Goal: Register for event/course: Sign up to attend an event or enroll in a course

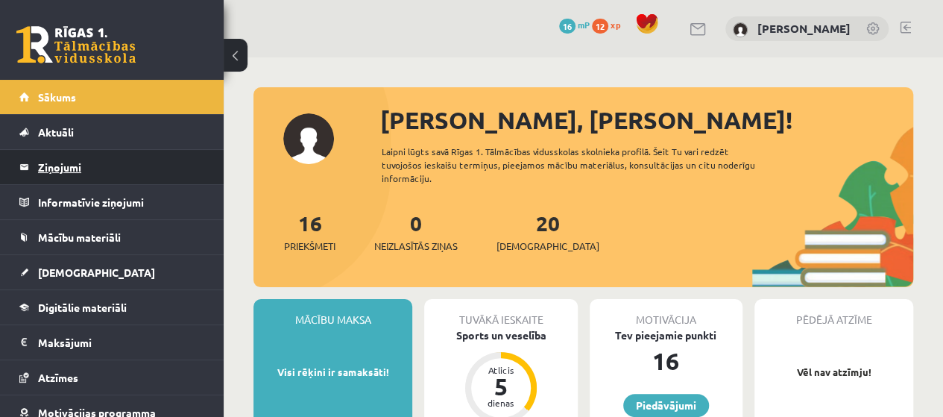
click at [78, 166] on legend "Ziņojumi 0" at bounding box center [121, 167] width 167 height 34
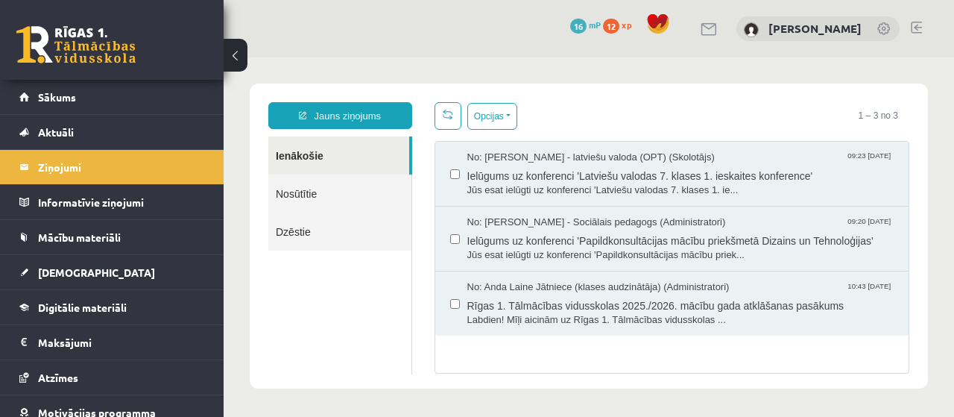
click at [554, 203] on div "No: Laila Jirgensone - latviešu valoda (OPT) (Skolotājs) 09:23 03/09/2025 Ielūg…" at bounding box center [672, 174] width 474 height 65
click at [563, 171] on span "Ielūgums uz konferenci 'Latviešu valodas 7. klases 1. ieskaites konference'" at bounding box center [680, 174] width 427 height 19
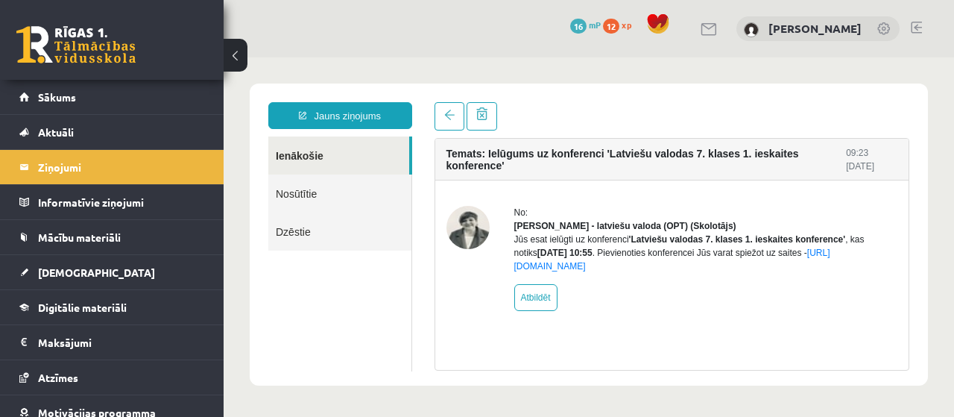
click at [598, 241] on div "Jūs esat ielūgti uz konferenci 'Latviešu valodas 7. klases 1. ieskaites konfere…" at bounding box center [706, 252] width 384 height 40
click at [581, 271] on link "https://eskola.r1tv.lv/conferences/4482/join" at bounding box center [672, 259] width 316 height 24
click at [615, 271] on link "https://eskola.r1tv.lv/conferences/4482/join" at bounding box center [672, 259] width 316 height 24
click at [551, 291] on div "No: Laila Jirgensone - latviešu valoda (OPT) (Skolotājs) Jūs esat ielūgti uz ko…" at bounding box center [706, 258] width 384 height 105
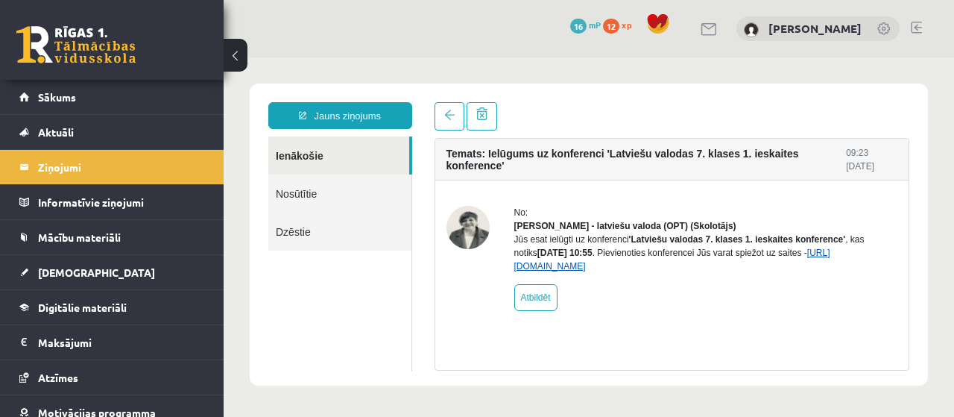
click at [558, 271] on link "https://eskola.r1tv.lv/conferences/4482/join" at bounding box center [672, 259] width 316 height 24
click at [566, 96] on div "Jauns ziņojums Ienākošie Nosūtītie Dzēstie ********* ********* ******* Temats: …" at bounding box center [589, 234] width 678 height 302
click at [590, 271] on link "https://eskola.r1tv.lv/conferences/4482/join" at bounding box center [672, 259] width 316 height 24
click at [554, 271] on link "https://eskola.r1tv.lv/conferences/4482/join" at bounding box center [672, 259] width 316 height 24
click at [668, 271] on link "https://eskola.r1tv.lv/conferences/4482/join" at bounding box center [672, 259] width 316 height 24
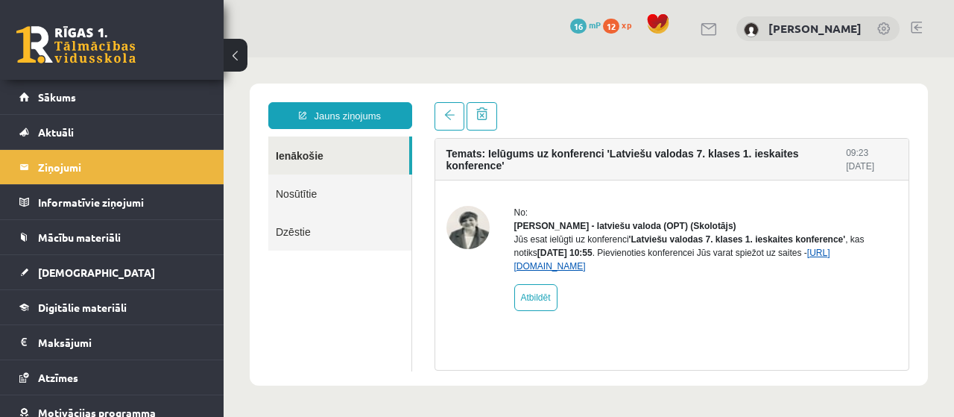
click at [595, 271] on link "https://eskola.r1tv.lv/conferences/4482/join" at bounding box center [672, 259] width 316 height 24
click at [601, 273] on div "Jūs esat ielūgti uz konferenci 'Latviešu valodas 7. klases 1. ieskaites konfere…" at bounding box center [706, 252] width 384 height 40
click at [613, 268] on div "Jūs esat ielūgti uz konferenci 'Latviešu valodas 7. klases 1. ieskaites konfere…" at bounding box center [706, 252] width 384 height 40
click at [612, 288] on div "No: Laila Jirgensone - latviešu valoda (OPT) (Skolotājs) Jūs esat ielūgti uz ko…" at bounding box center [706, 258] width 384 height 105
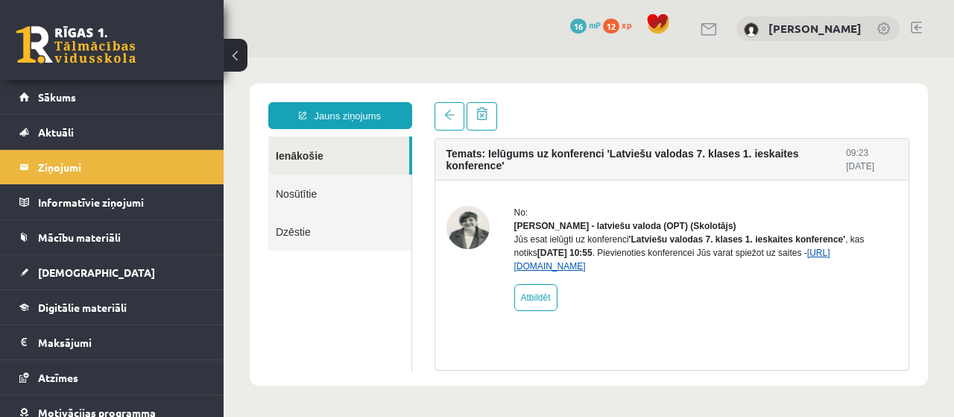
click at [672, 271] on link "https://eskola.r1tv.lv/conferences/4482/join" at bounding box center [672, 259] width 316 height 24
click at [601, 271] on link "https://eskola.r1tv.lv/conferences/4482/join" at bounding box center [672, 259] width 316 height 24
click at [582, 271] on link "https://eskola.r1tv.lv/conferences/4482/join" at bounding box center [672, 259] width 316 height 24
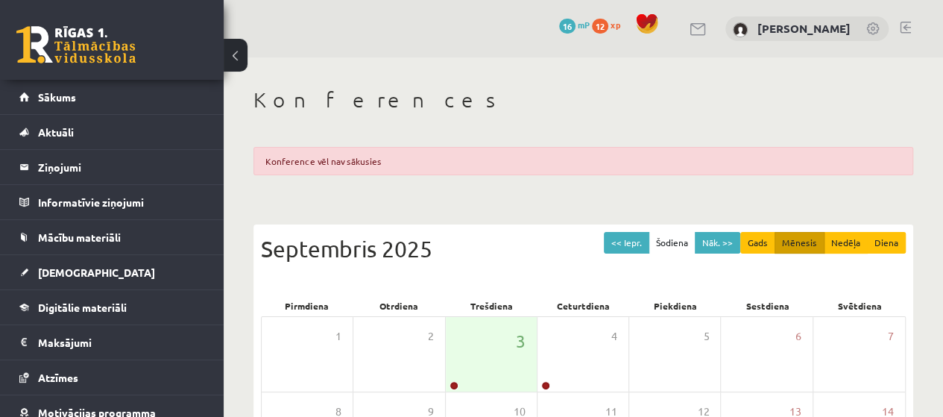
click at [428, 164] on div "Konference vēl nav sākusies" at bounding box center [582, 161] width 659 height 28
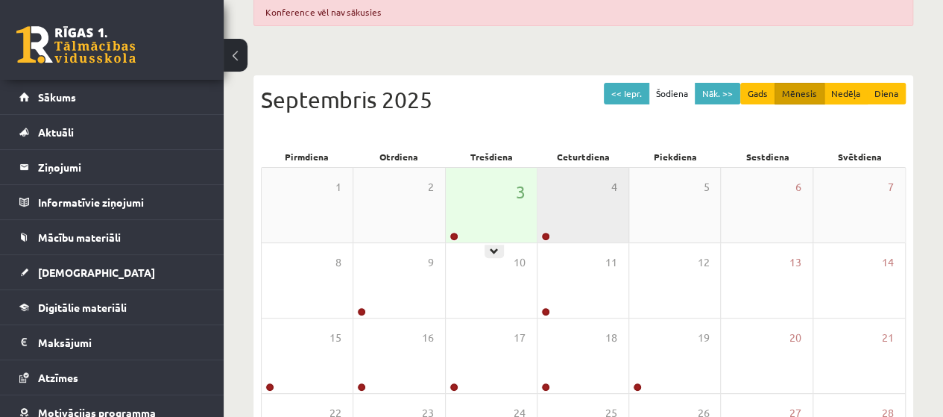
click at [537, 183] on div "4" at bounding box center [582, 205] width 91 height 75
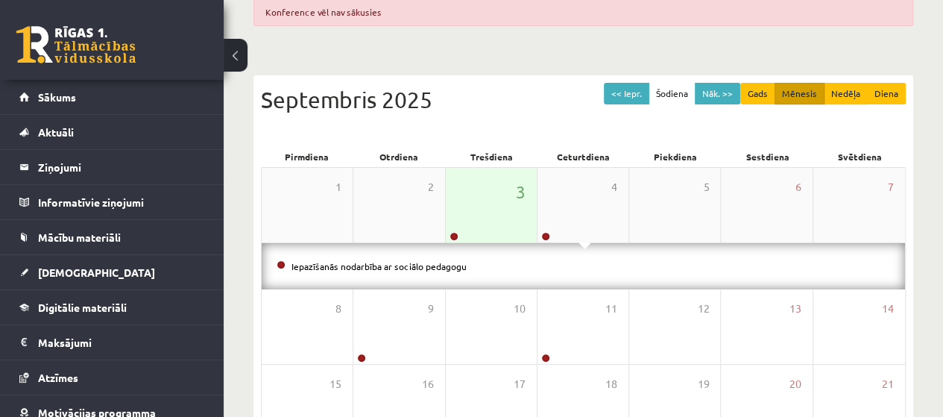
click at [498, 196] on div "3" at bounding box center [491, 205] width 91 height 75
click at [507, 212] on div "3" at bounding box center [491, 205] width 91 height 75
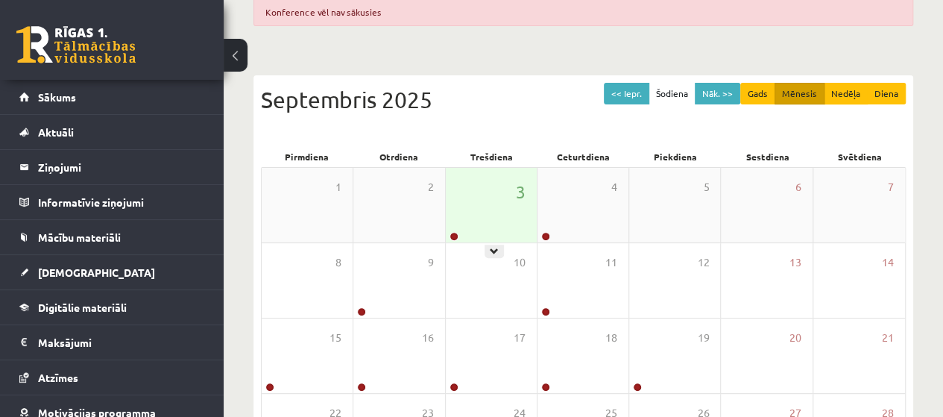
click at [502, 213] on div "3" at bounding box center [491, 205] width 91 height 75
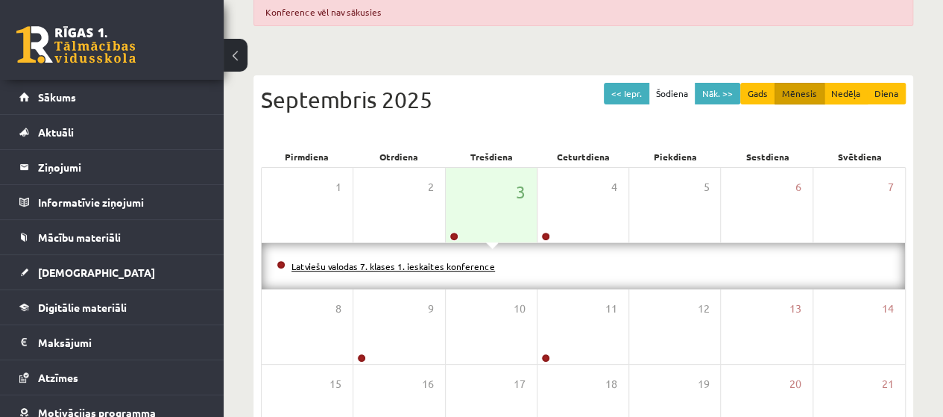
click at [414, 266] on link "Latviešu valodas 7. klases 1. ieskaites konference" at bounding box center [392, 266] width 203 height 12
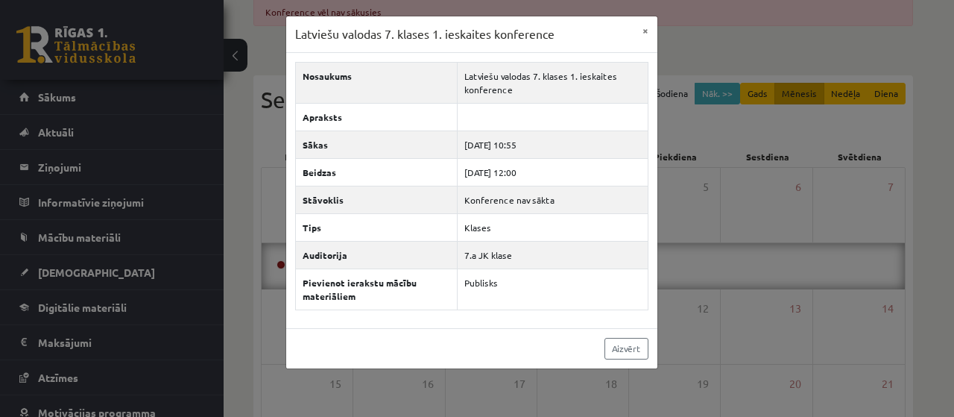
drag, startPoint x: 537, startPoint y: 229, endPoint x: 712, endPoint y: 65, distance: 239.9
click at [538, 229] on td "Klases" at bounding box center [553, 227] width 190 height 28
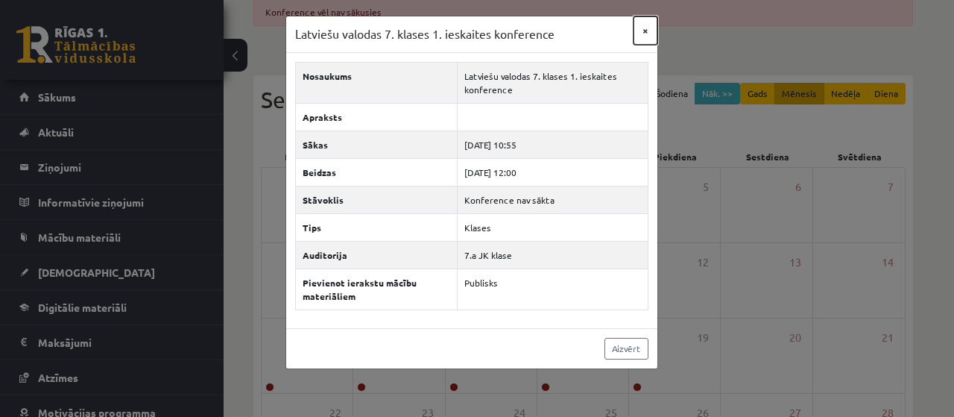
click at [642, 32] on button "×" at bounding box center [645, 30] width 24 height 28
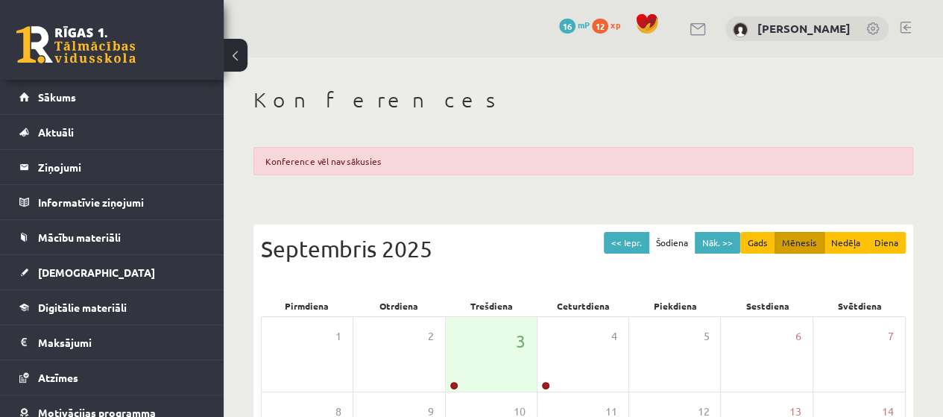
click at [503, 190] on div "Konferences Konference vēl nav sākusies << Iepr. Šodiena Nāk. >> Gads Mēnesis N…" at bounding box center [583, 413] width 719 height 712
click at [472, 352] on div "3" at bounding box center [491, 354] width 91 height 75
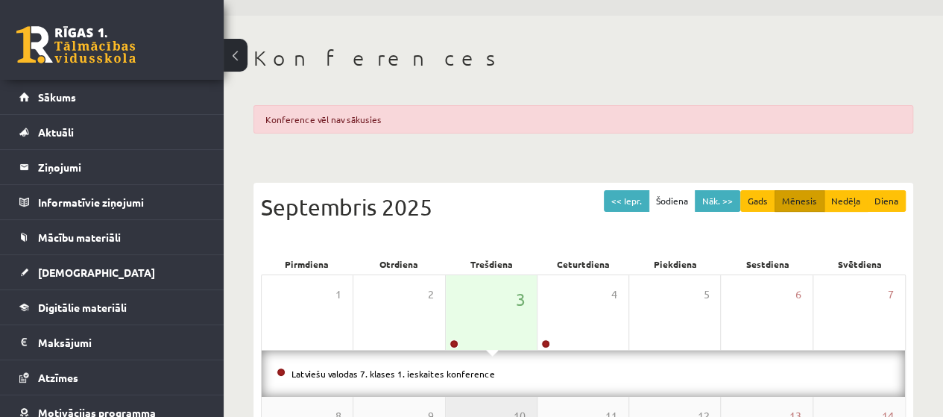
scroll to position [75, 0]
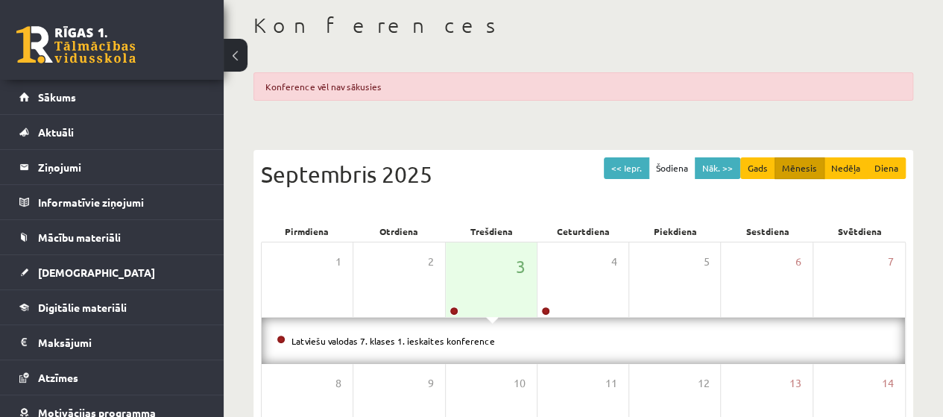
click at [472, 332] on li "Latviešu valodas 7. klases 1. ieskaites konference" at bounding box center [582, 340] width 613 height 16
click at [469, 345] on li "Latviešu valodas 7. klases 1. ieskaites konference" at bounding box center [582, 340] width 613 height 16
click at [477, 329] on div "Latviešu valodas 7. klases 1. ieskaites konference" at bounding box center [583, 340] width 643 height 46
click at [475, 341] on link "Latviešu valodas 7. klases 1. ieskaites konference" at bounding box center [392, 341] width 203 height 12
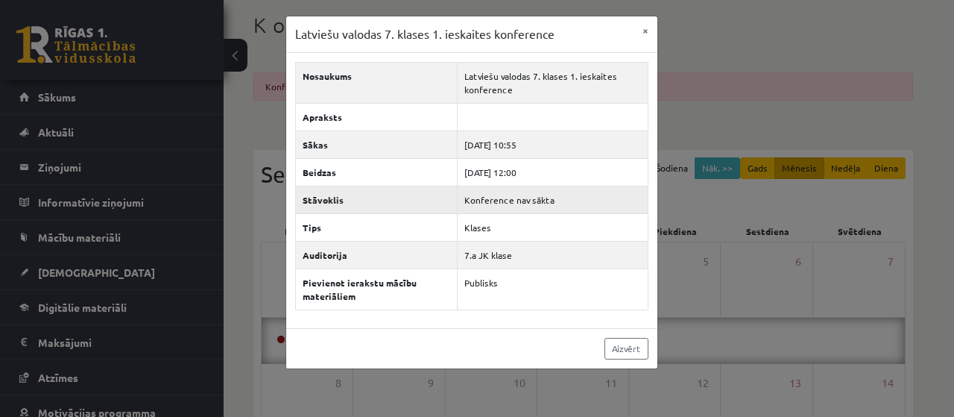
click at [557, 200] on td "Konference nav sākta" at bounding box center [553, 200] width 190 height 28
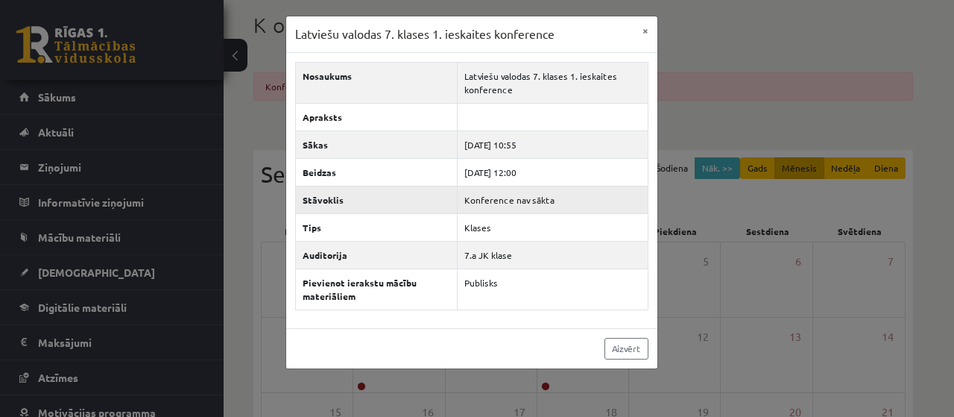
click at [504, 186] on td "Konference nav sākta" at bounding box center [553, 200] width 190 height 28
click at [615, 147] on td "2025-09-03 10:55" at bounding box center [553, 144] width 190 height 28
click at [645, 32] on button "×" at bounding box center [645, 30] width 24 height 28
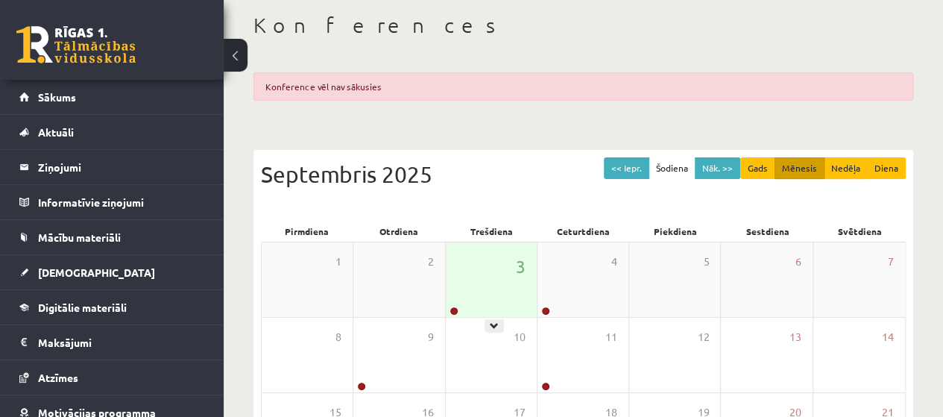
click at [517, 287] on div "3" at bounding box center [491, 279] width 91 height 75
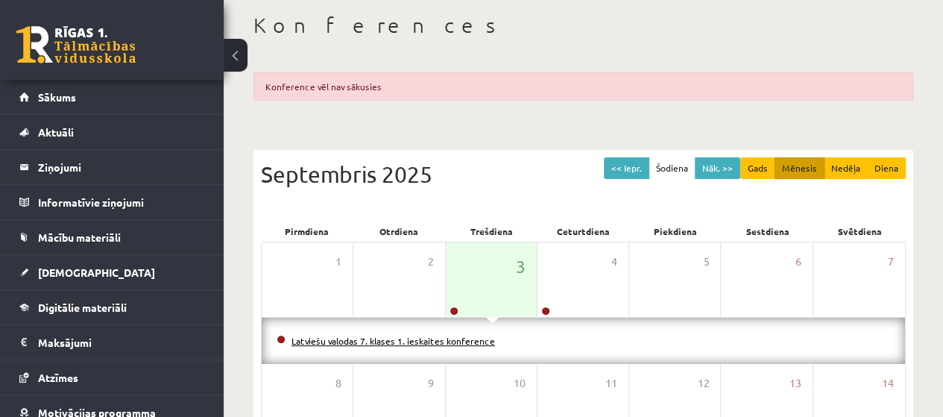
click at [469, 338] on link "Latviešu valodas 7. klases 1. ieskaites konference" at bounding box center [392, 341] width 203 height 12
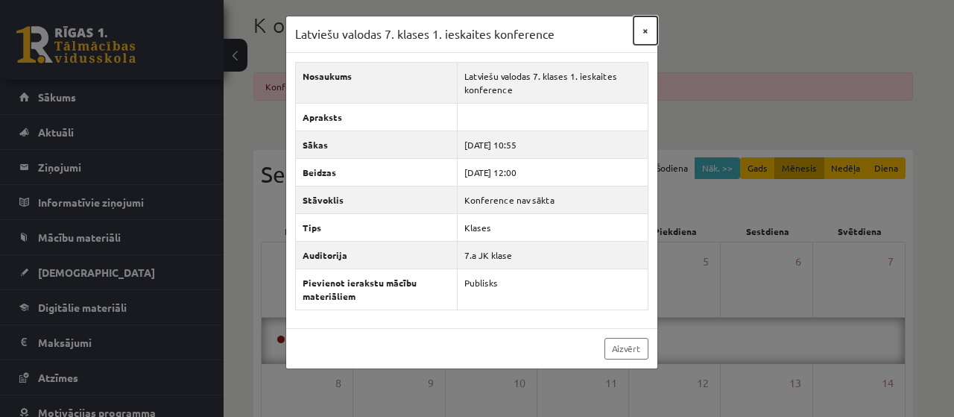
click at [650, 31] on button "×" at bounding box center [645, 30] width 24 height 28
